Goal: Task Accomplishment & Management: Use online tool/utility

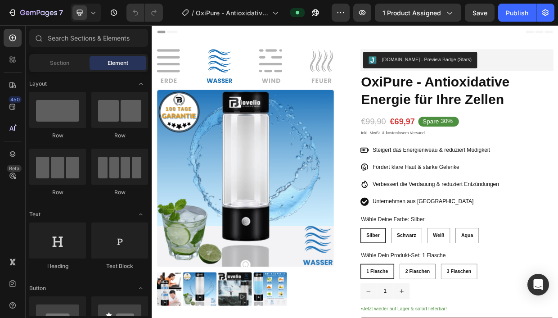
radio input "false"
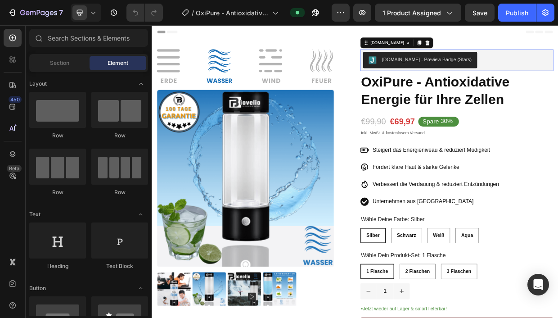
click at [503, 72] on div "[DOMAIN_NAME] - Preview Badge (Stars)" at bounding box center [517, 70] width 119 height 9
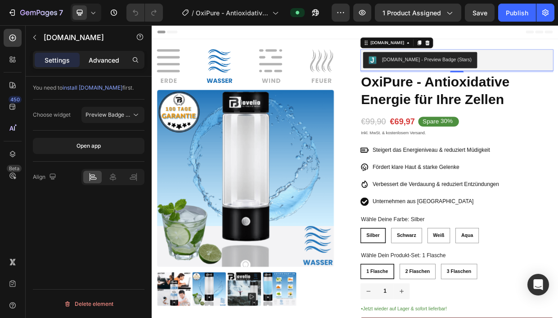
click at [103, 61] on p "Advanced" at bounding box center [104, 59] width 31 height 9
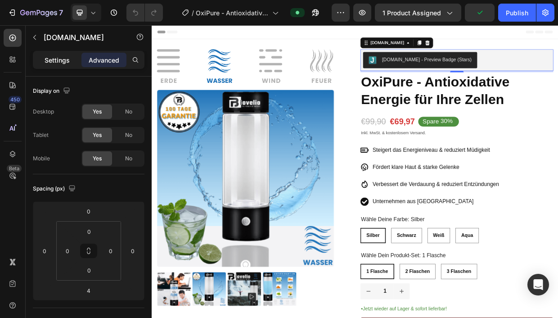
click at [63, 58] on p "Settings" at bounding box center [57, 59] width 25 height 9
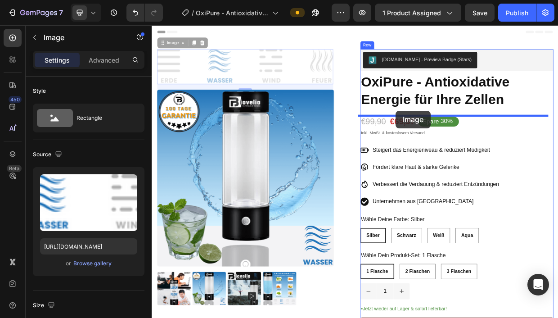
drag, startPoint x: 343, startPoint y: 81, endPoint x: 476, endPoint y: 139, distance: 144.8
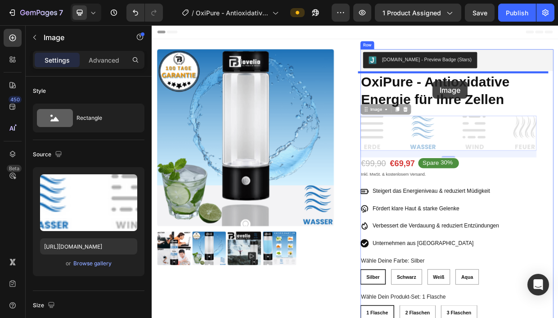
drag, startPoint x: 534, startPoint y: 171, endPoint x: 525, endPoint y: 100, distance: 72.2
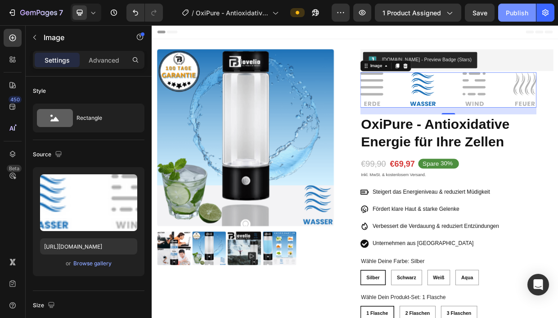
click at [522, 11] on div "Publish" at bounding box center [517, 12] width 23 height 9
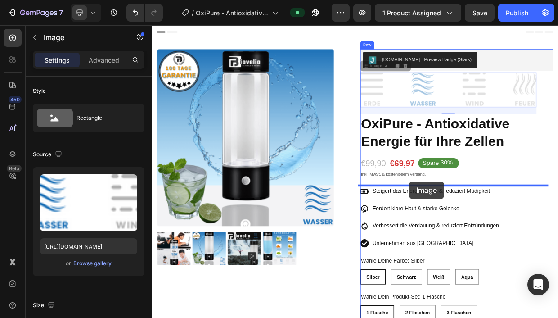
drag, startPoint x: 494, startPoint y: 107, endPoint x: 494, endPoint y: 233, distance: 126.1
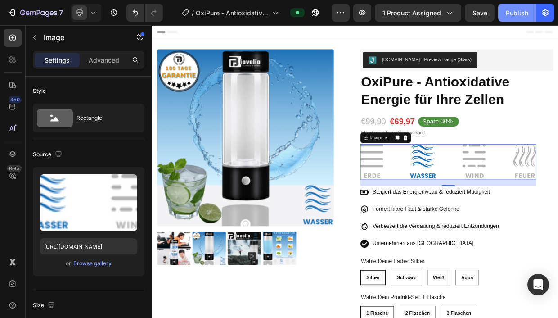
click at [517, 7] on button "Publish" at bounding box center [518, 13] width 38 height 18
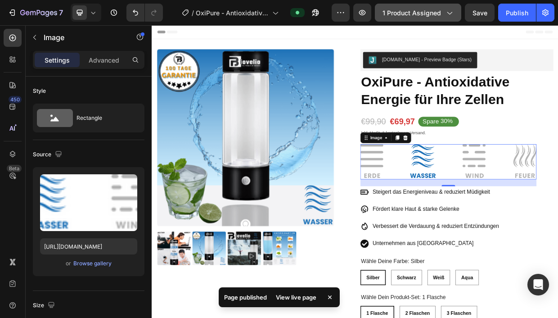
click at [441, 14] on span "1 product assigned" at bounding box center [412, 12] width 59 height 9
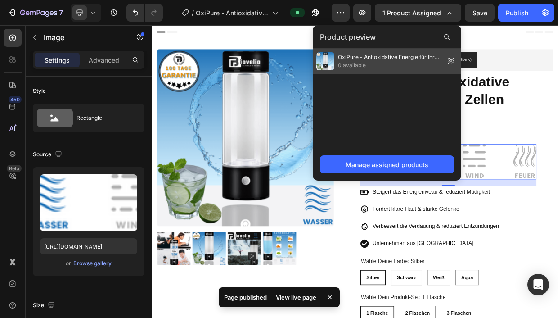
click at [355, 63] on span "0 available" at bounding box center [390, 65] width 104 height 8
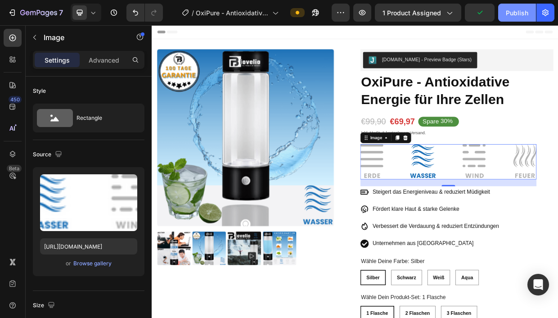
click at [520, 9] on div "Publish" at bounding box center [517, 12] width 23 height 9
click at [467, 202] on img at bounding box center [546, 206] width 234 height 47
click at [100, 63] on p "Advanced" at bounding box center [104, 59] width 31 height 9
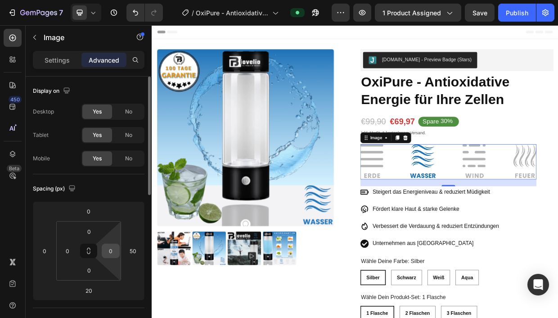
click at [113, 251] on input "0" at bounding box center [111, 251] width 14 height 14
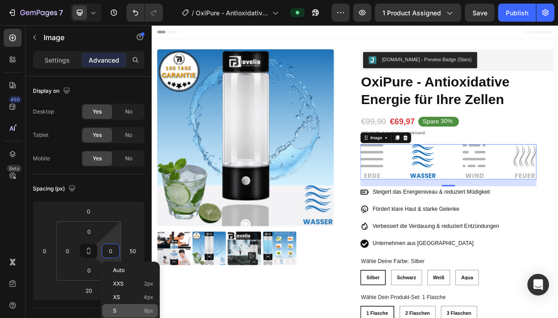
click at [143, 309] on p "S 8px" at bounding box center [133, 311] width 41 height 6
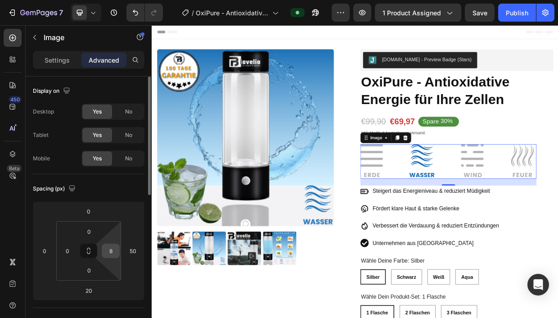
click at [113, 252] on input "8" at bounding box center [111, 251] width 14 height 14
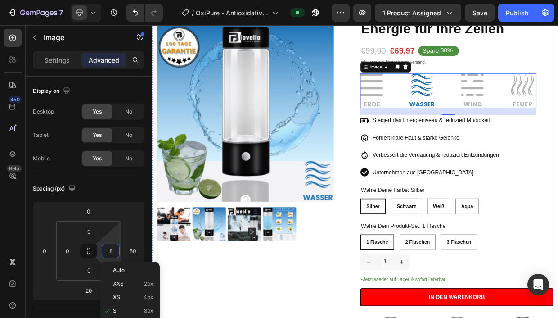
scroll to position [118, 0]
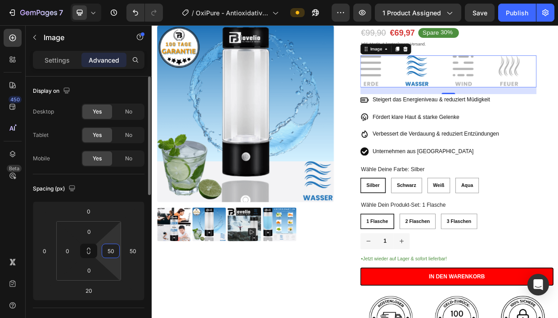
click at [0, 0] on div "Spacing (px) 0 0 20 50 0 0 0 50" at bounding box center [0, 0] width 0 height 0
click at [115, 252] on input "50" at bounding box center [111, 251] width 14 height 14
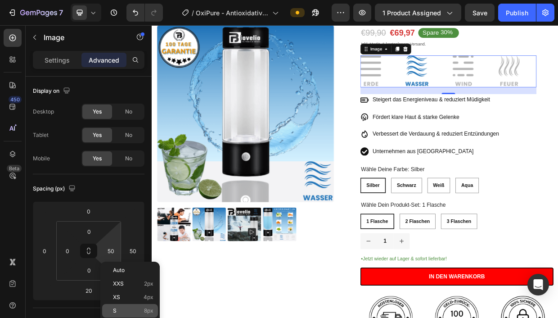
click at [122, 308] on p "S 8px" at bounding box center [133, 311] width 41 height 6
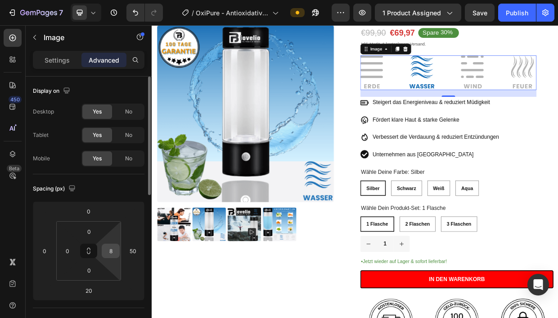
click at [109, 250] on input "8" at bounding box center [111, 251] width 14 height 14
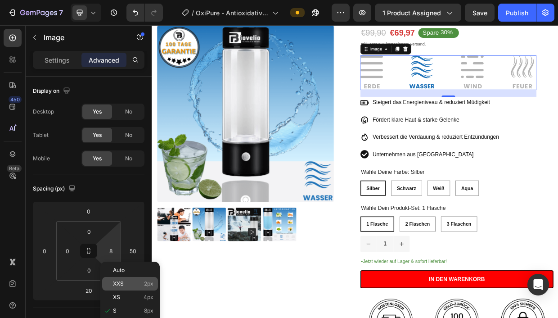
click at [127, 278] on div "XXS 2px" at bounding box center [130, 284] width 56 height 14
type input "2"
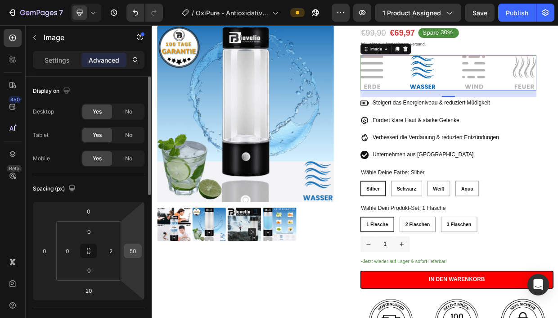
click at [131, 254] on input "50" at bounding box center [133, 251] width 14 height 14
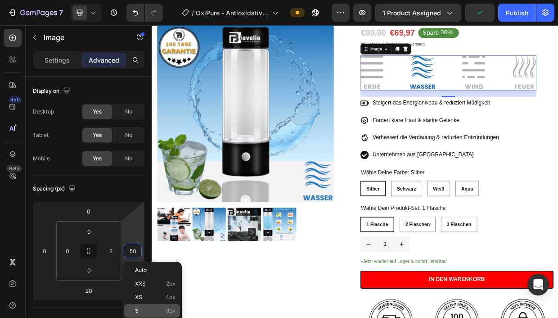
click at [151, 306] on div "S 8px" at bounding box center [152, 311] width 56 height 14
type input "8"
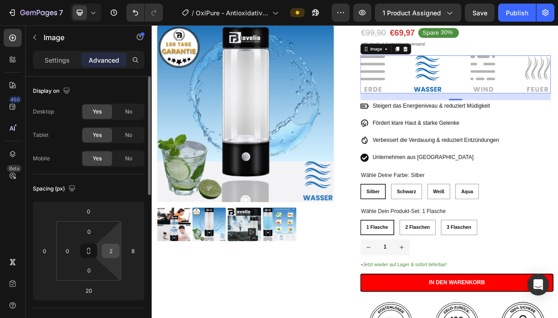
click at [111, 251] on input "2" at bounding box center [111, 251] width 14 height 14
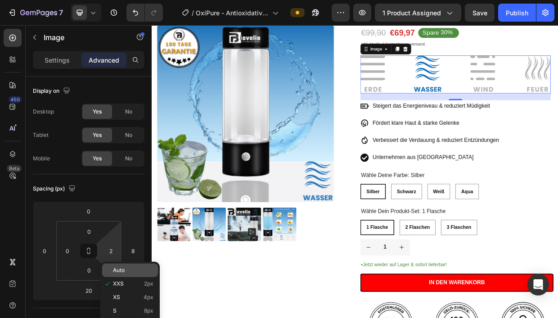
click at [122, 272] on span "Auto" at bounding box center [119, 270] width 12 height 6
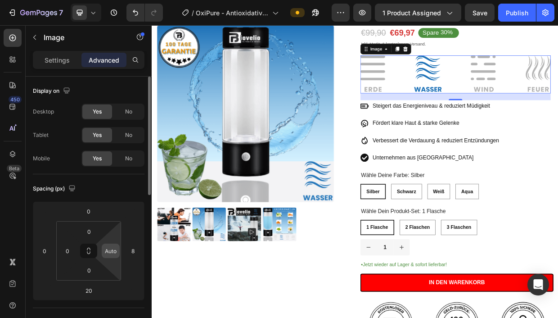
click at [110, 253] on input "Auto" at bounding box center [111, 251] width 14 height 14
type input "0"
click at [136, 249] on input "8" at bounding box center [133, 251] width 14 height 14
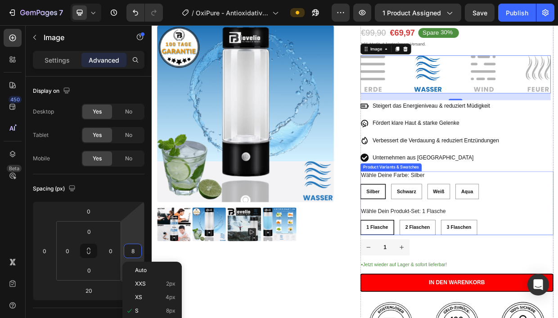
click at [462, 249] on div "Silber Silber Silber Schwarz Schwarz Schwarz Weiß Weiß Weiß Aqua Aqua Aqua" at bounding box center [557, 246] width 257 height 20
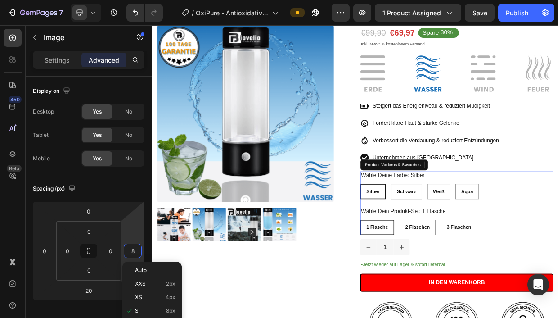
radio input "false"
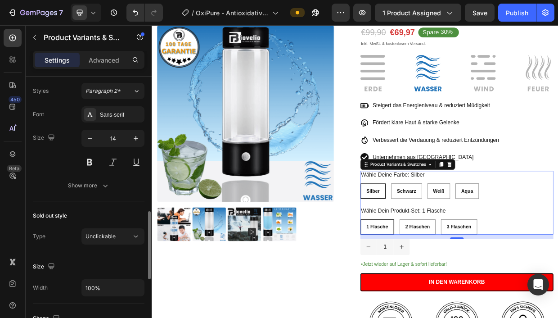
scroll to position [118, 0]
click at [450, 249] on div "Silber" at bounding box center [446, 245] width 32 height 15
click at [429, 236] on input "Silber Silber Silber" at bounding box center [428, 235] width 0 height 0
radio input "true"
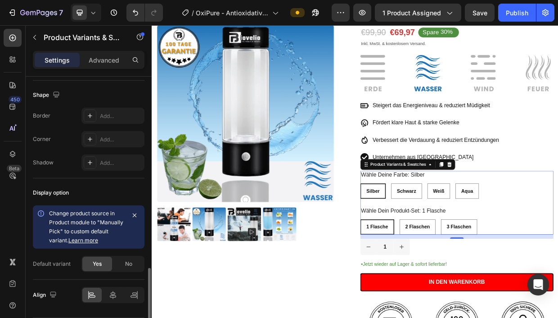
scroll to position [650, 0]
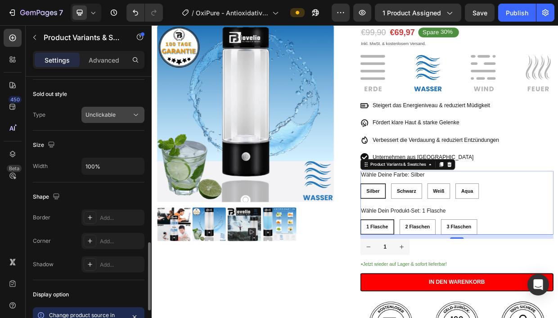
click at [140, 114] on icon at bounding box center [135, 114] width 9 height 9
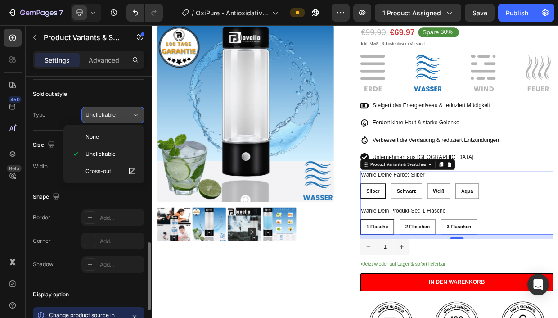
click at [140, 114] on icon at bounding box center [135, 114] width 9 height 9
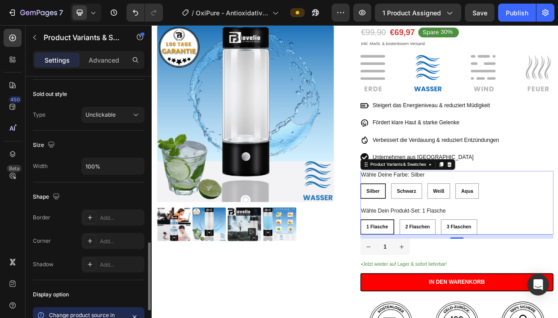
click at [137, 145] on div "Size" at bounding box center [89, 145] width 112 height 14
click at [523, 13] on div "Publish" at bounding box center [517, 12] width 23 height 9
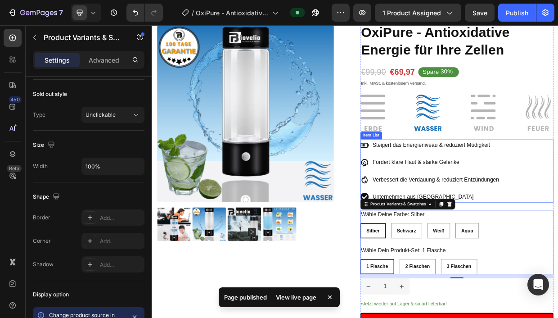
scroll to position [12, 0]
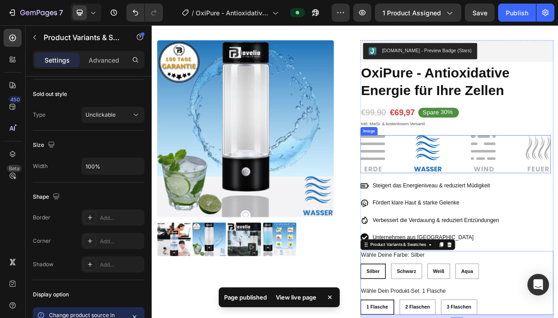
click at [530, 197] on img at bounding box center [555, 196] width 253 height 50
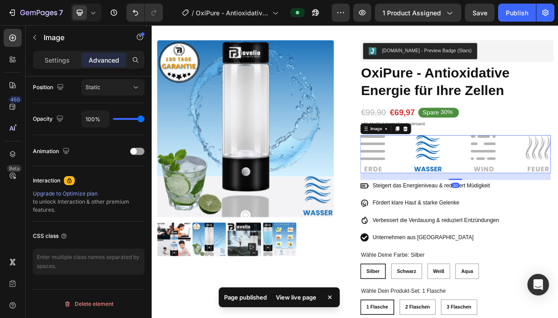
scroll to position [0, 0]
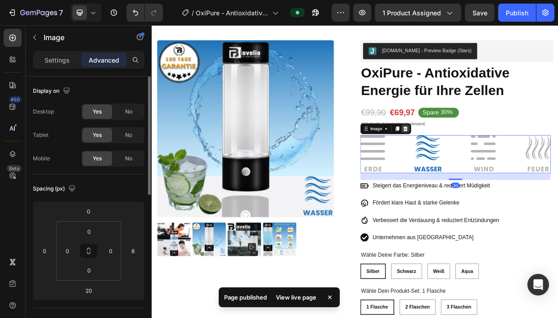
click at [486, 160] on icon at bounding box center [489, 162] width 6 height 6
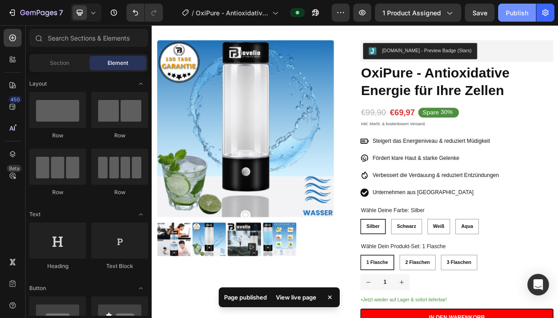
click at [514, 9] on div "Publish" at bounding box center [517, 12] width 23 height 9
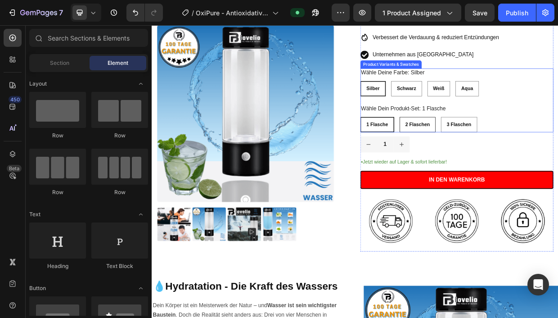
scroll to position [285, 0]
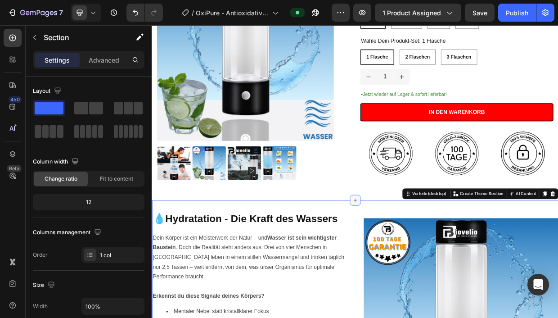
click at [419, 254] on icon at bounding box center [421, 257] width 7 height 7
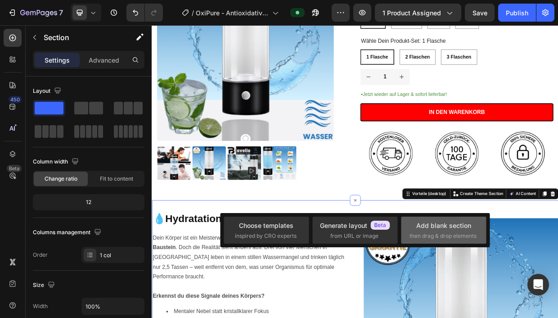
click at [424, 231] on div "Add blank section then drag & drop elements" at bounding box center [444, 230] width 68 height 19
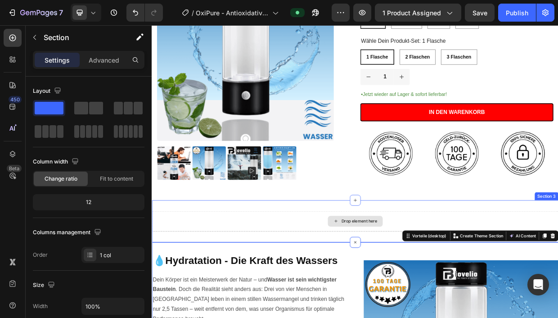
click at [416, 283] on div "Drop element here" at bounding box center [428, 285] width 48 height 7
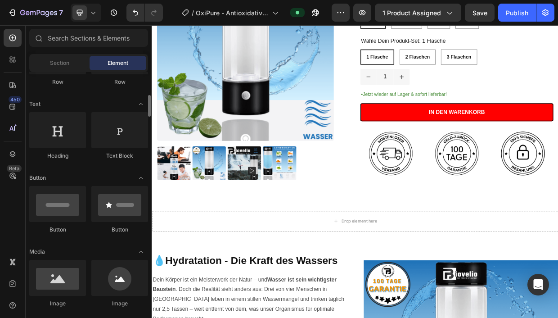
scroll to position [130, 0]
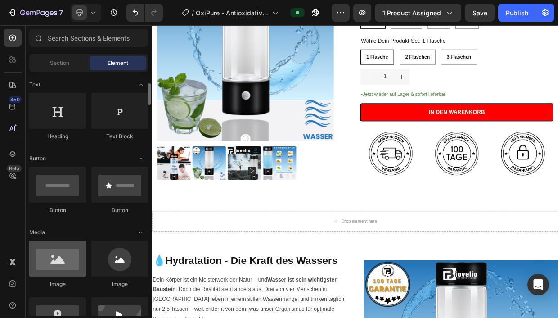
click at [59, 259] on div at bounding box center [57, 258] width 57 height 36
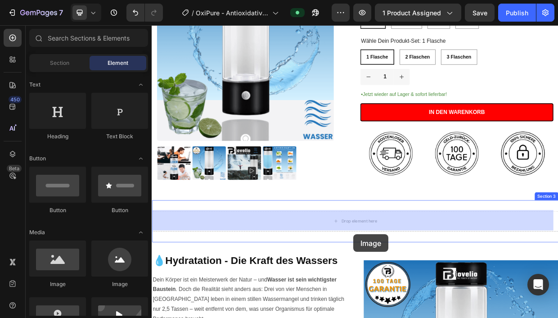
scroll to position [291, 0]
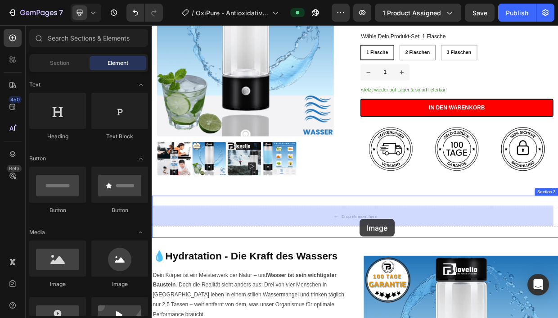
drag, startPoint x: 267, startPoint y: 287, endPoint x: 428, endPoint y: 283, distance: 161.3
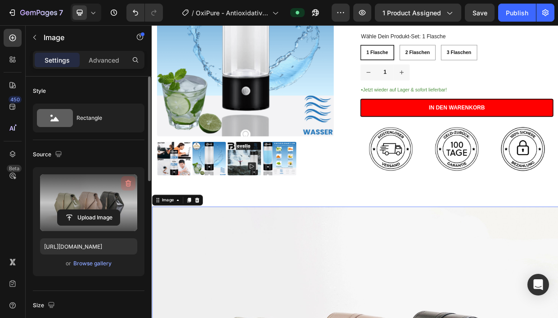
click at [131, 185] on icon "button" at bounding box center [128, 183] width 9 height 9
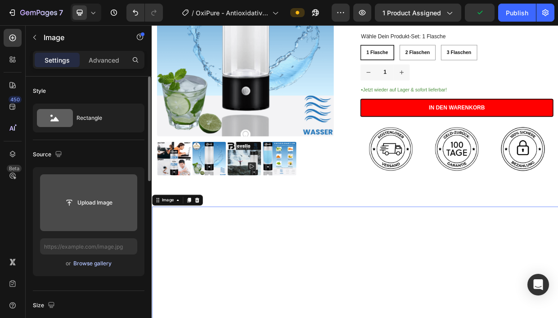
click at [93, 263] on div "Browse gallery" at bounding box center [92, 263] width 38 height 8
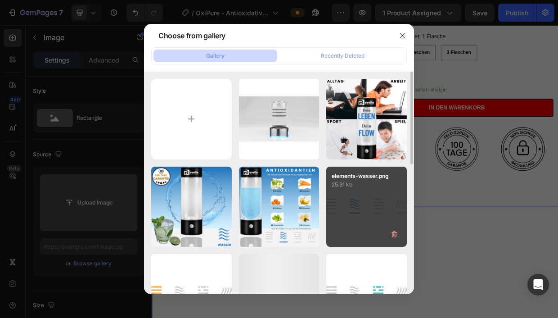
click at [370, 210] on div "elements-wasser.png 25.31 kb" at bounding box center [366, 207] width 81 height 81
type input "[URL][DOMAIN_NAME]"
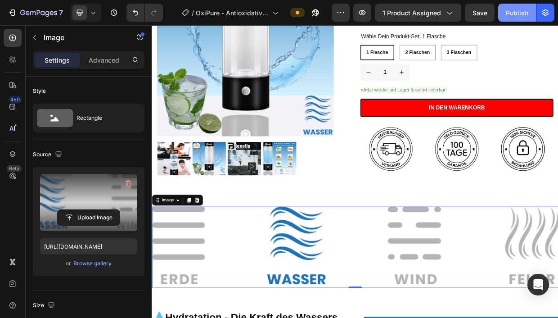
click at [512, 8] on div "Publish" at bounding box center [517, 12] width 23 height 9
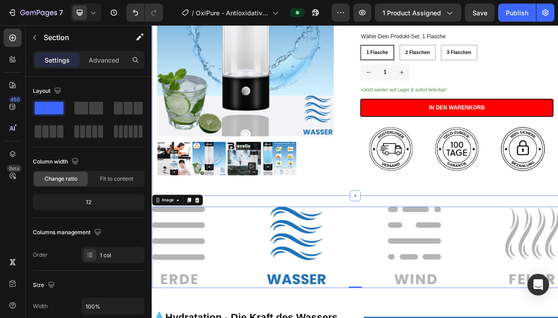
click at [245, 232] on div "Product Images Icon Icon Icon Icon Icon Icon List 2,500+ Verified Reviews! Text…" at bounding box center [422, 2] width 540 height 499
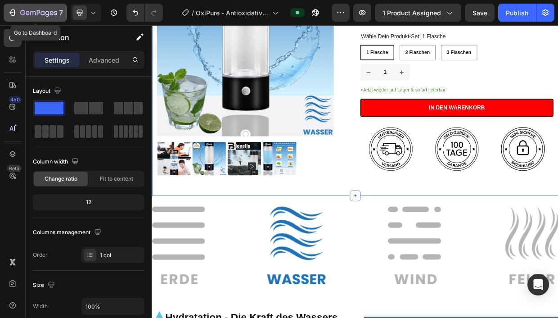
click at [31, 12] on icon "button" at bounding box center [32, 13] width 5 height 4
